Goal: Navigation & Orientation: Find specific page/section

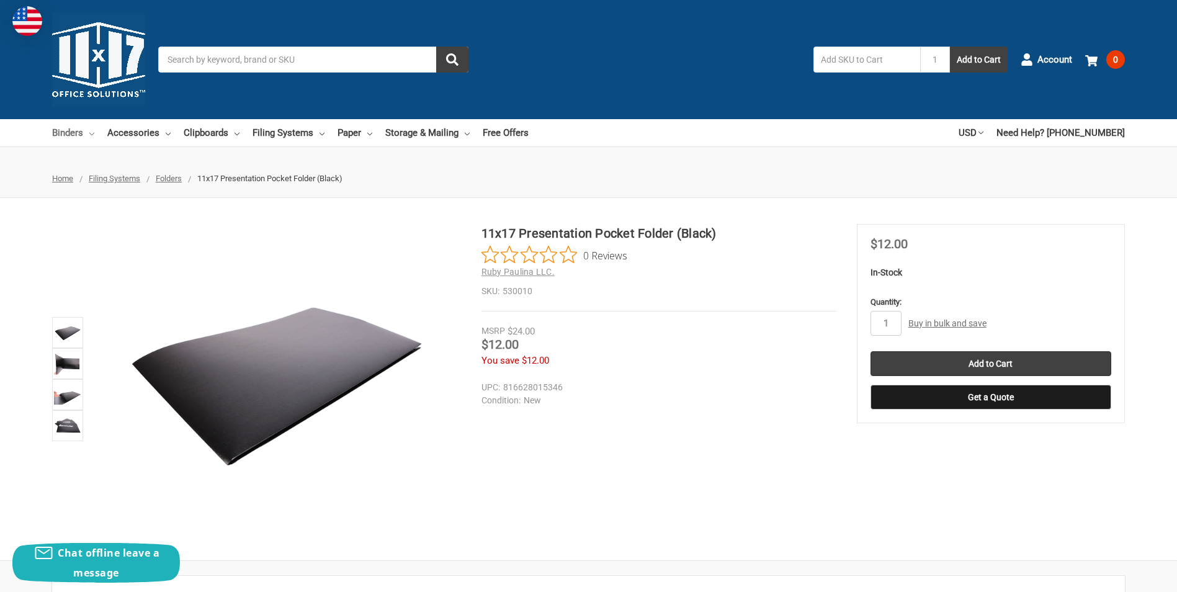
click at [68, 136] on link "Binders" at bounding box center [73, 132] width 42 height 27
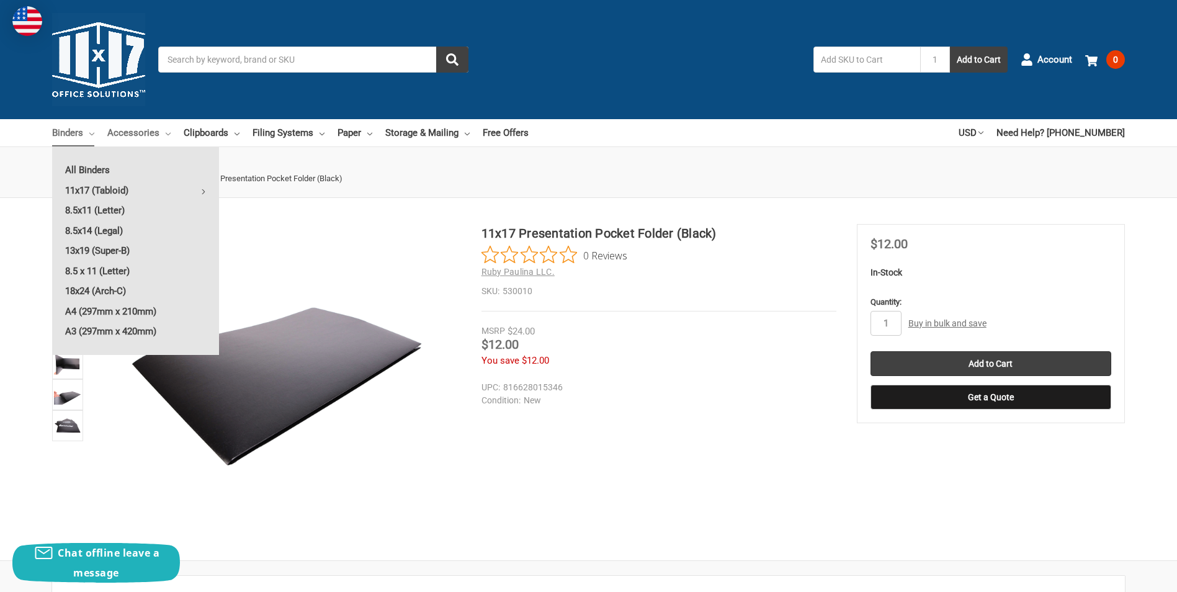
click at [123, 133] on link "Accessories" at bounding box center [138, 132] width 63 height 27
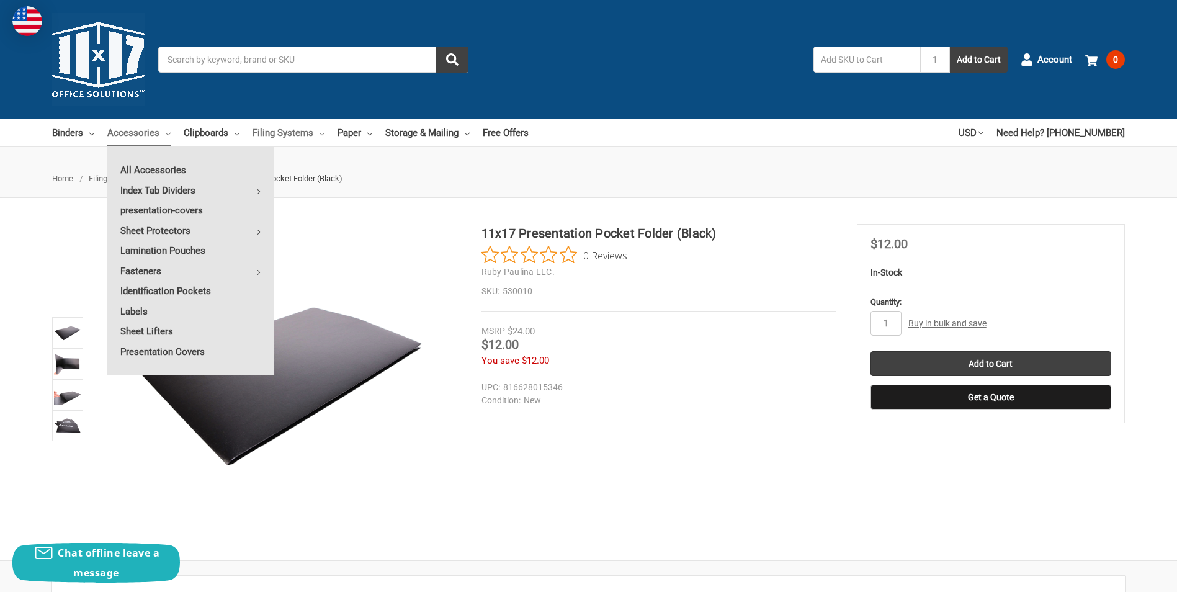
click at [300, 137] on link "Filing Systems" at bounding box center [288, 132] width 72 height 27
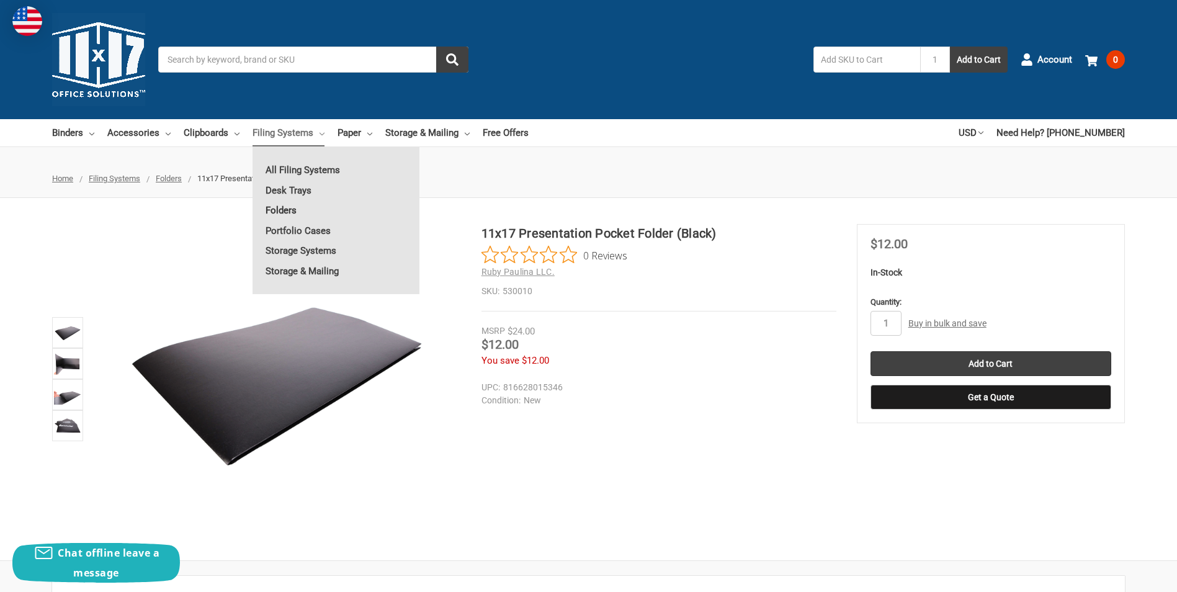
click at [283, 216] on link "Folders" at bounding box center [335, 210] width 167 height 20
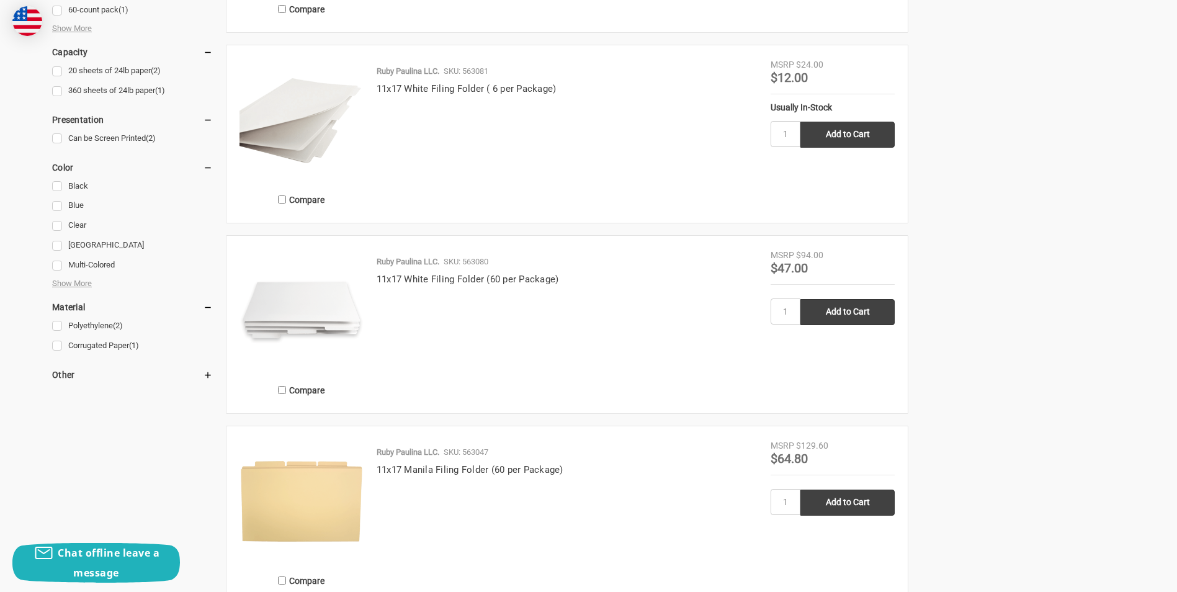
scroll to position [806, 0]
